Goal: Answer question/provide support: Share knowledge or assist other users

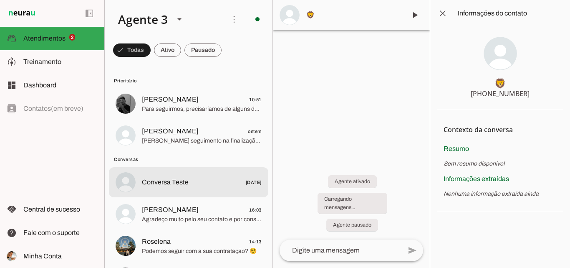
scroll to position [37, 0]
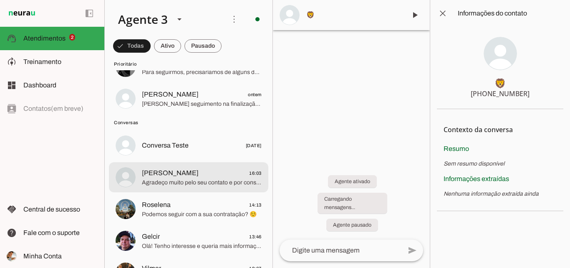
click at [197, 186] on span "Agradeço muito pelo seu contato e por considerar a [PERSON_NAME]. Ficamos à dis…" at bounding box center [202, 182] width 120 height 8
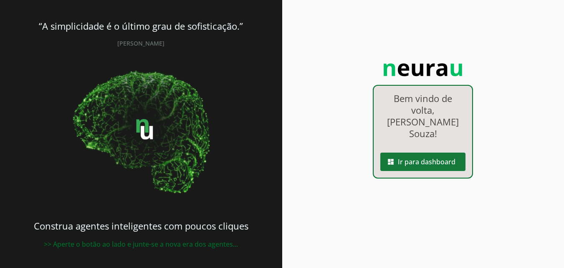
click at [401, 151] on span at bounding box center [422, 161] width 85 height 20
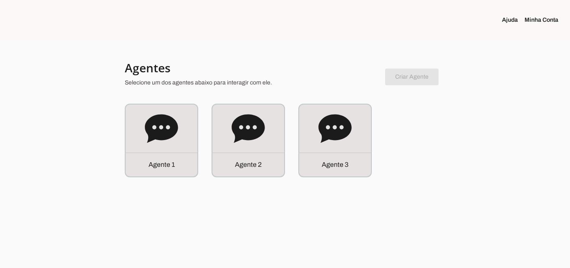
click at [346, 154] on div "Agente 3" at bounding box center [335, 164] width 72 height 24
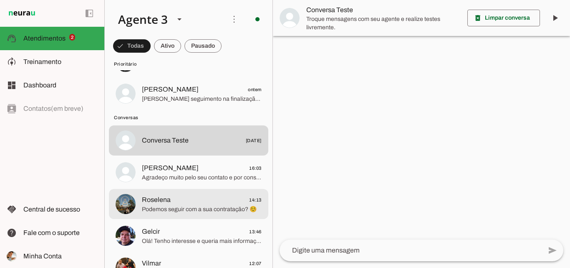
scroll to position [83, 0]
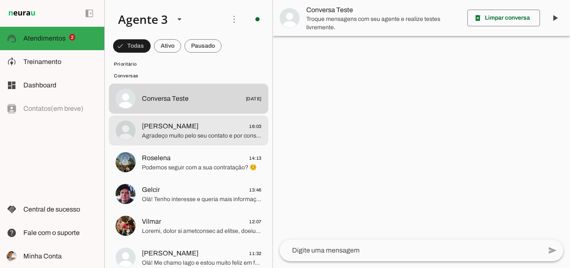
click at [184, 35] on md-item "[PERSON_NAME] 16:03 Agradeço muito pelo seu contato e por considerar a Paranhan…" at bounding box center [188, 20] width 159 height 30
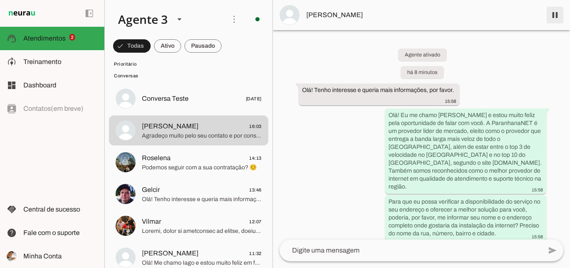
click at [549, 15] on span at bounding box center [555, 15] width 20 height 20
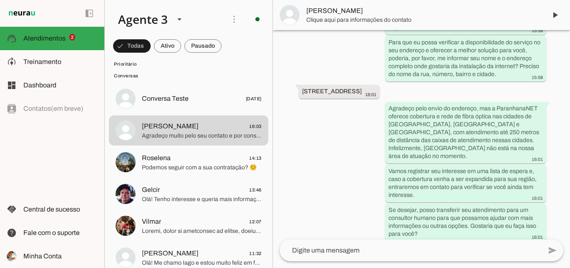
scroll to position [167, 0]
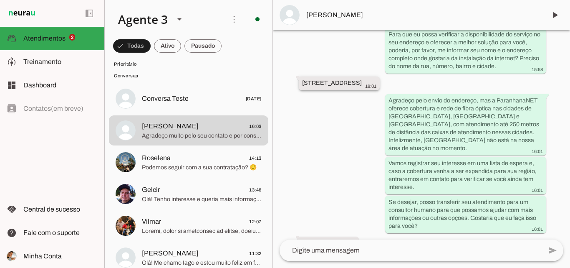
drag, startPoint x: 300, startPoint y: 82, endPoint x: 328, endPoint y: 92, distance: 29.6
click at [328, 90] on whatsapp-message-bubble "[STREET_ADDRESS] 16:01" at bounding box center [339, 83] width 81 height 14
click at [486, 23] on md-item "[PERSON_NAME]" at bounding box center [421, 15] width 297 height 30
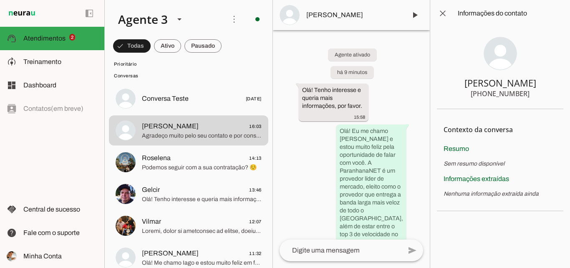
drag, startPoint x: 489, startPoint y: 92, endPoint x: 523, endPoint y: 90, distance: 33.8
click at [527, 91] on section "[PERSON_NAME] [PHONE_NUMBER]" at bounding box center [500, 68] width 126 height 82
